Goal: Information Seeking & Learning: Learn about a topic

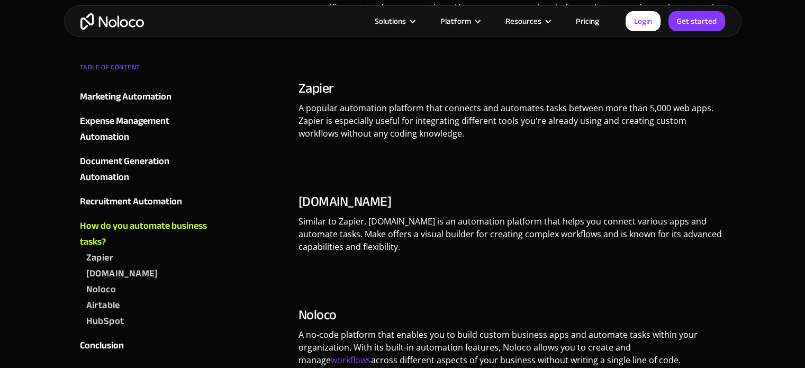
scroll to position [4058, 0]
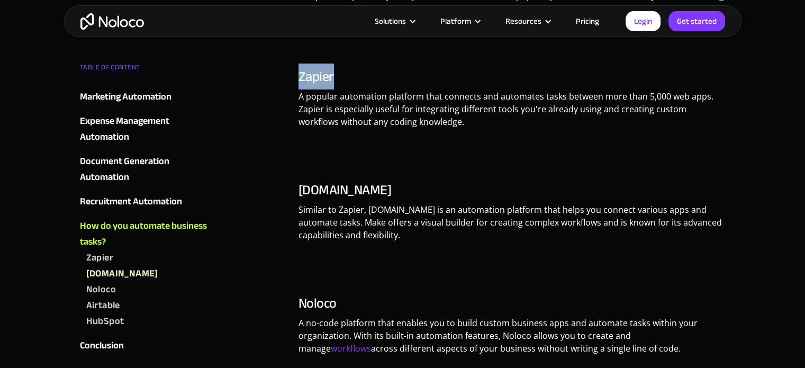
drag, startPoint x: 296, startPoint y: 59, endPoint x: 349, endPoint y: 65, distance: 53.2
copy link "Zapier"
drag, startPoint x: 287, startPoint y: 178, endPoint x: 358, endPoint y: 179, distance: 70.4
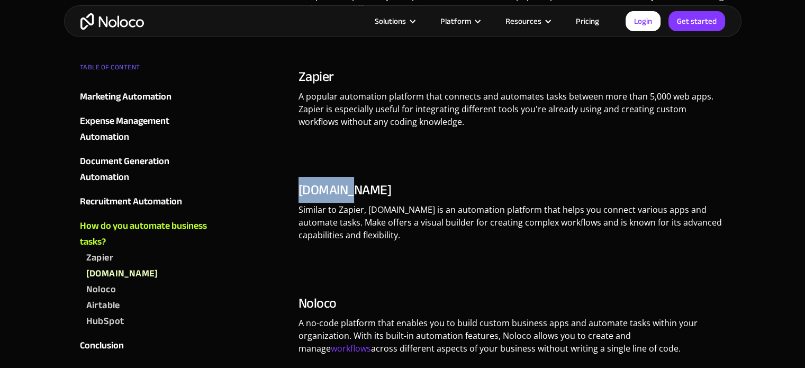
copy link "[DOMAIN_NAME]"
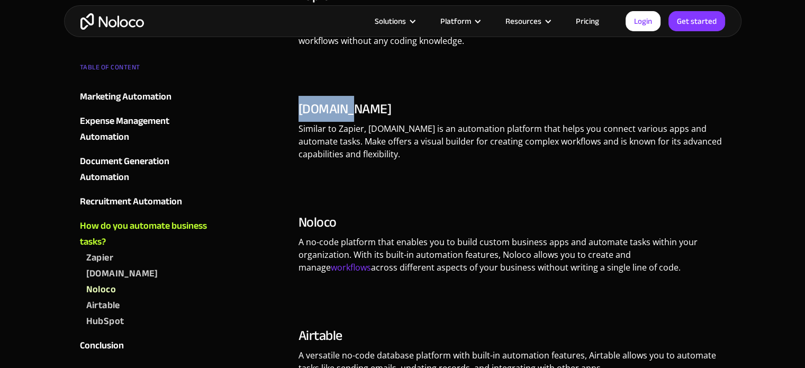
scroll to position [4234, 0]
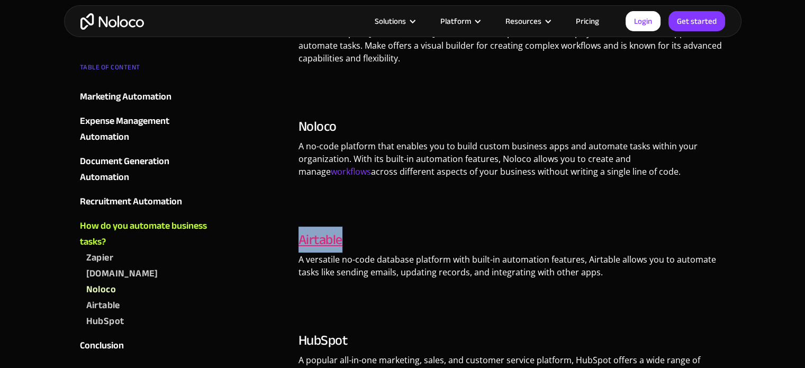
drag, startPoint x: 295, startPoint y: 223, endPoint x: 342, endPoint y: 226, distance: 47.2
drag, startPoint x: 294, startPoint y: 115, endPoint x: 335, endPoint y: 118, distance: 40.8
copy link "Noloco"
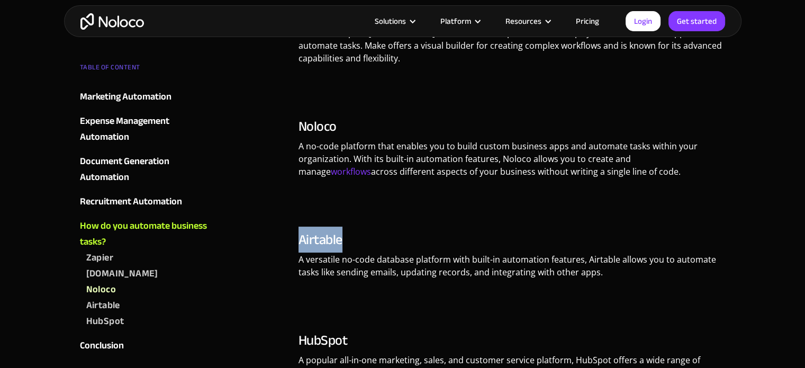
drag, startPoint x: 295, startPoint y: 226, endPoint x: 364, endPoint y: 228, distance: 68.8
copy link "Airtable"
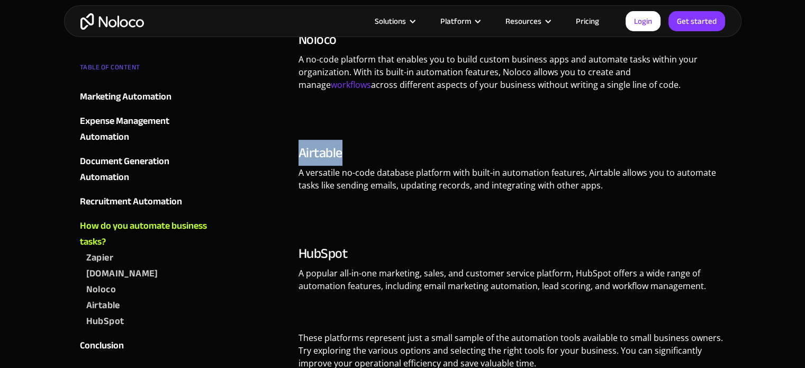
scroll to position [4322, 0]
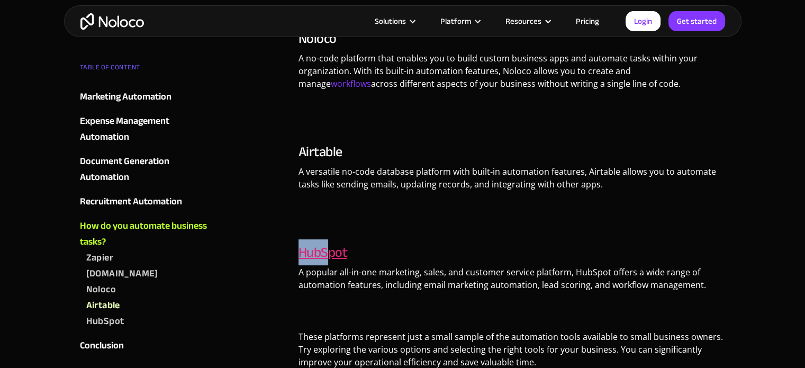
drag, startPoint x: 296, startPoint y: 236, endPoint x: 328, endPoint y: 249, distance: 34.6
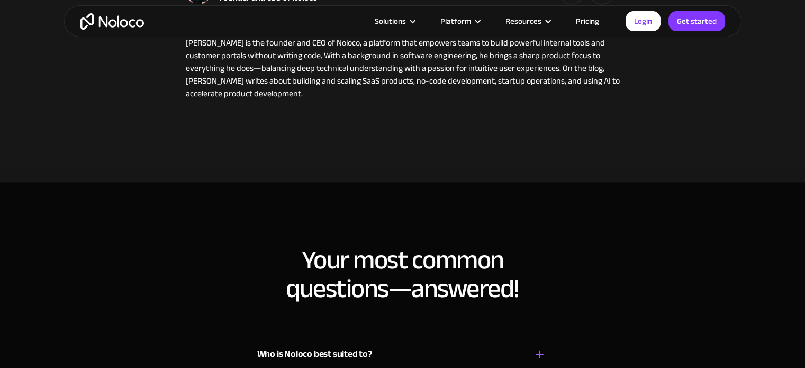
scroll to position [0, 0]
